Goal: Task Accomplishment & Management: Manage account settings

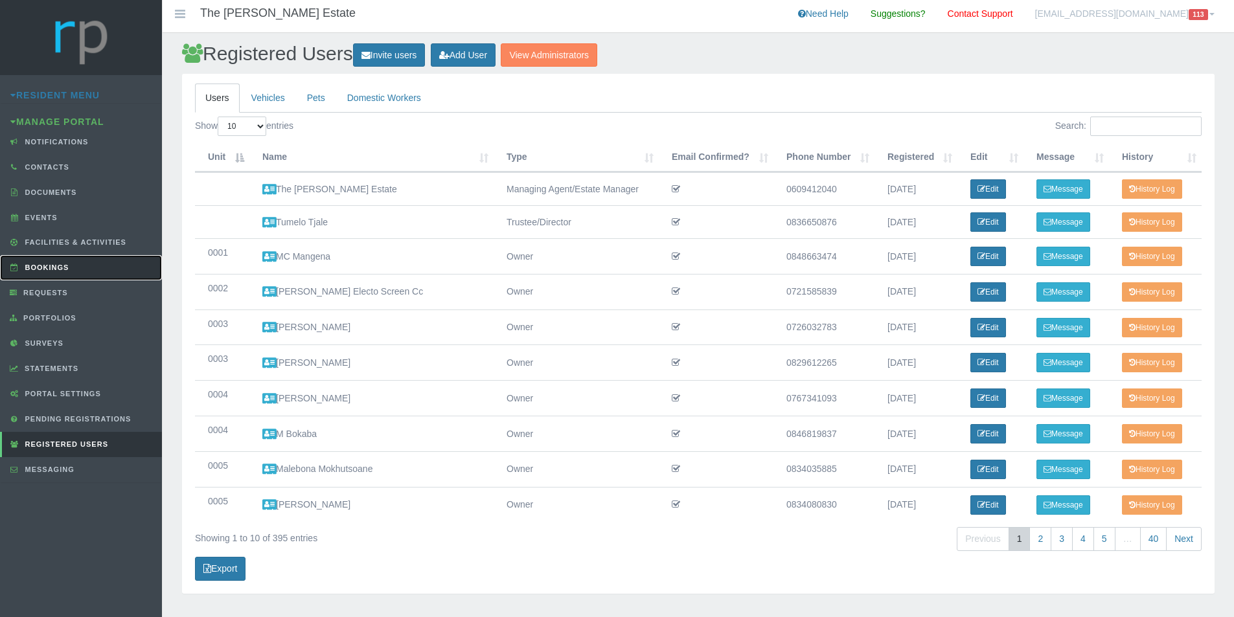
click at [58, 264] on span "Bookings" at bounding box center [45, 268] width 47 height 8
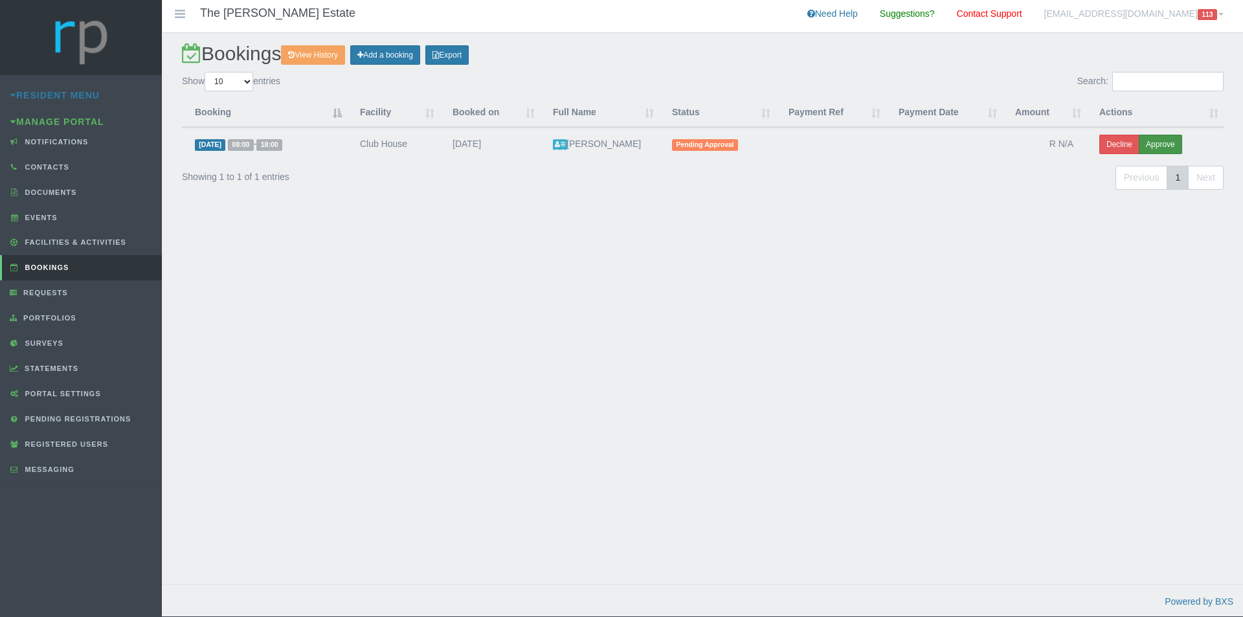
click at [1155, 149] on button "Approve" at bounding box center [1160, 144] width 43 height 19
